Goal: Information Seeking & Learning: Learn about a topic

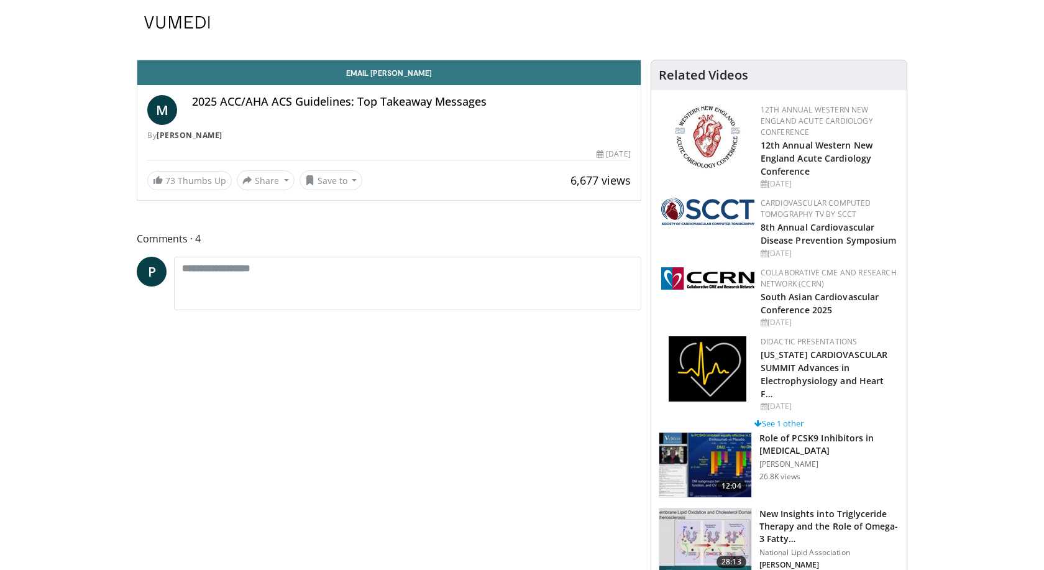
click at [264, 103] on h4 "2025 ACC/AHA ACS Guidelines: Top Takeaway Messages" at bounding box center [411, 102] width 439 height 14
click at [356, 102] on h4 "2025 ACC/AHA ACS Guidelines: Top Takeaway Messages" at bounding box center [411, 102] width 439 height 14
click at [165, 110] on span "M" at bounding box center [162, 110] width 30 height 30
